Goal: Task Accomplishment & Management: Use online tool/utility

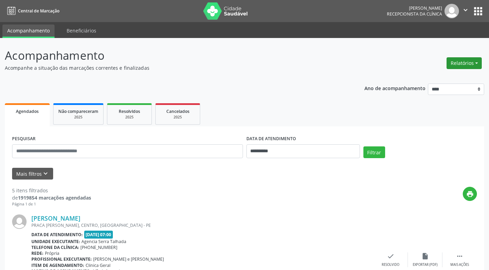
click at [468, 62] on button "Relatórios" at bounding box center [464, 63] width 35 height 12
click at [440, 76] on link "Agendamentos" at bounding box center [445, 78] width 74 height 10
select select "*"
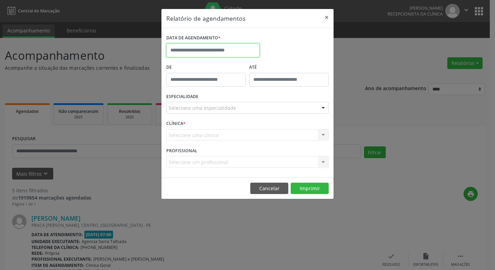
click at [184, 48] on input "text" at bounding box center [212, 51] width 93 height 14
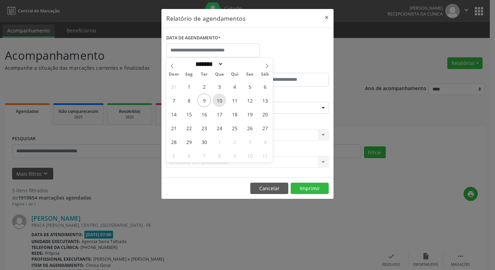
click at [220, 100] on span "10" at bounding box center [218, 100] width 13 height 13
type input "**********"
click at [219, 99] on span "10" at bounding box center [218, 100] width 13 height 13
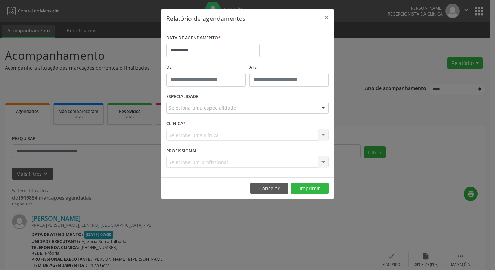
click at [219, 99] on div "ESPECIALIDADE Seleciona uma especialidade Todas as especialidades Alergologia A…" at bounding box center [247, 105] width 166 height 27
click at [322, 107] on div at bounding box center [323, 108] width 10 height 12
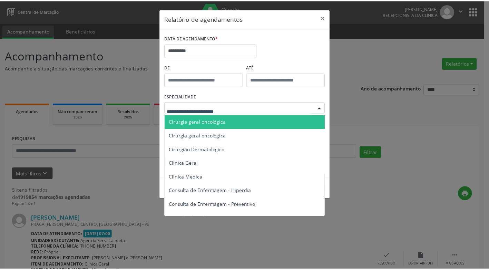
scroll to position [207, 0]
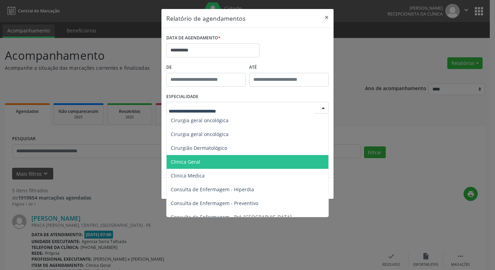
click at [181, 161] on span "Clinica Geral" at bounding box center [185, 162] width 29 height 7
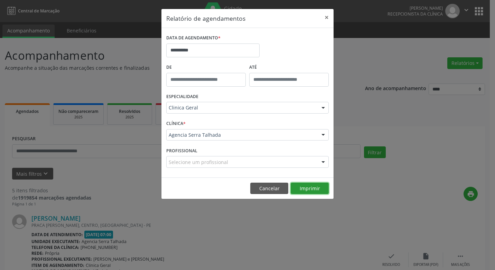
click at [305, 190] on button "Imprimir" at bounding box center [309, 189] width 38 height 12
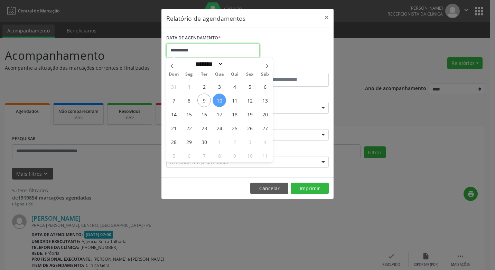
click at [205, 52] on input "**********" at bounding box center [212, 51] width 93 height 14
click at [236, 102] on span "11" at bounding box center [234, 100] width 13 height 13
type input "**********"
click at [236, 102] on span "11" at bounding box center [234, 100] width 13 height 13
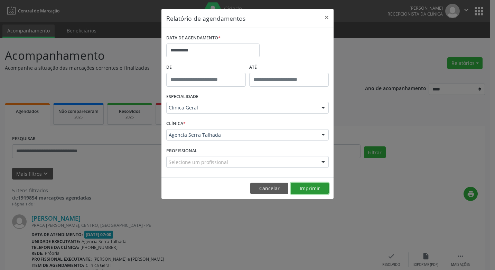
click at [303, 186] on button "Imprimir" at bounding box center [309, 189] width 38 height 12
click at [326, 18] on button "×" at bounding box center [326, 17] width 14 height 17
